Goal: Find specific page/section: Find specific page/section

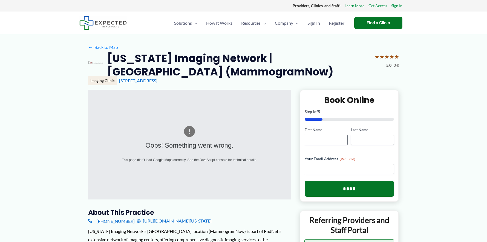
click at [194, 127] on img at bounding box center [189, 131] width 13 height 13
click at [193, 132] on img at bounding box center [189, 131] width 13 height 13
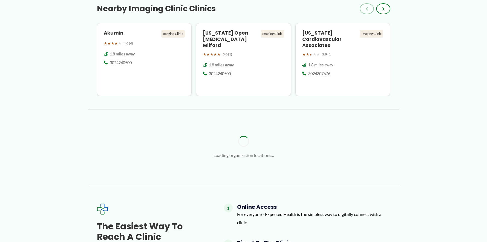
scroll to position [495, 0]
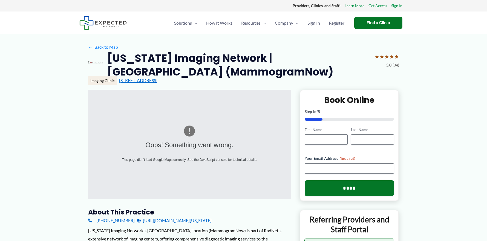
click at [138, 80] on link "[STREET_ADDRESS]" at bounding box center [138, 80] width 38 height 5
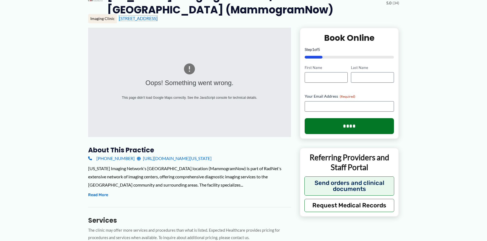
scroll to position [164, 0]
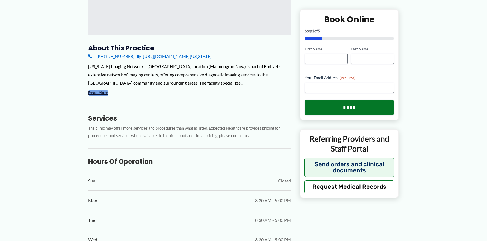
click at [101, 92] on button "Read More" at bounding box center [98, 93] width 20 height 7
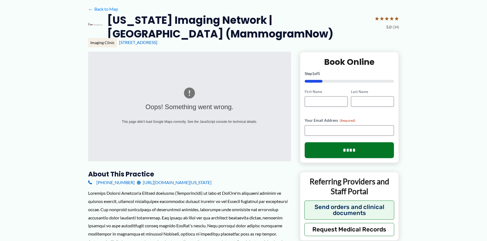
scroll to position [37, 0]
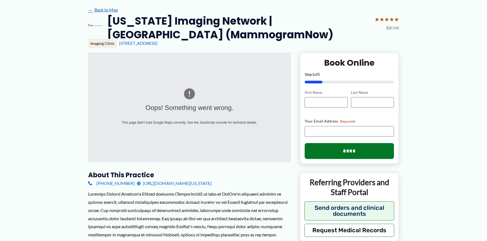
click at [95, 9] on link "← Back to Map" at bounding box center [103, 10] width 30 height 8
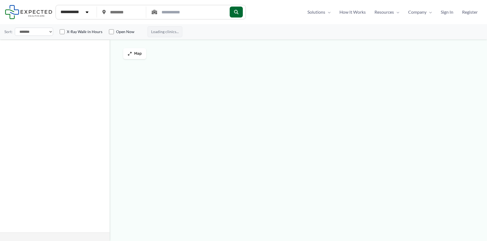
type input "*****"
